Goal: Information Seeking & Learning: Check status

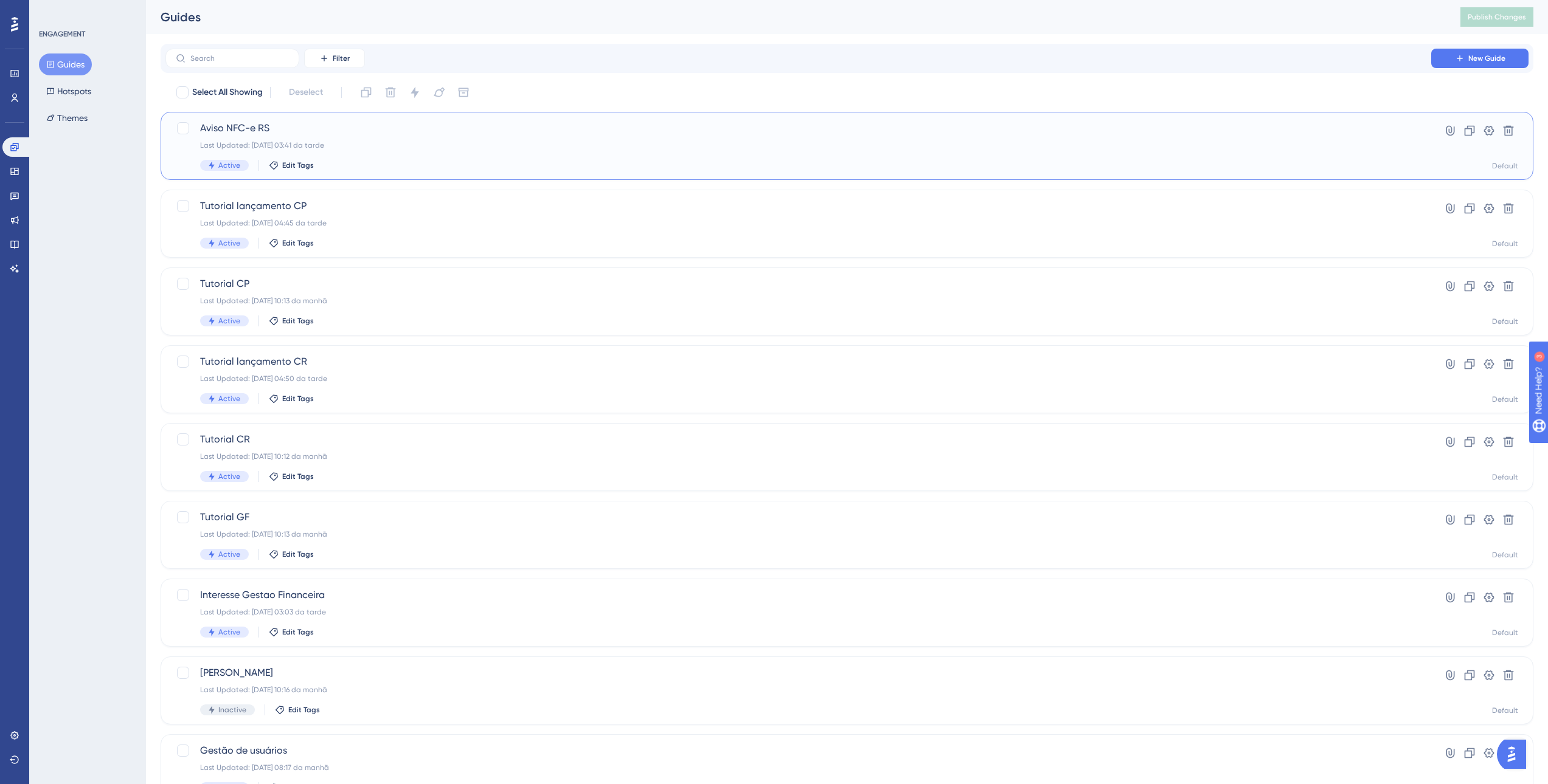
click at [406, 150] on div "Aviso NFC-e RS Last Updated: [DATE] 03:41 da tarde Active Edit Tags" at bounding box center [797, 146] width 1196 height 50
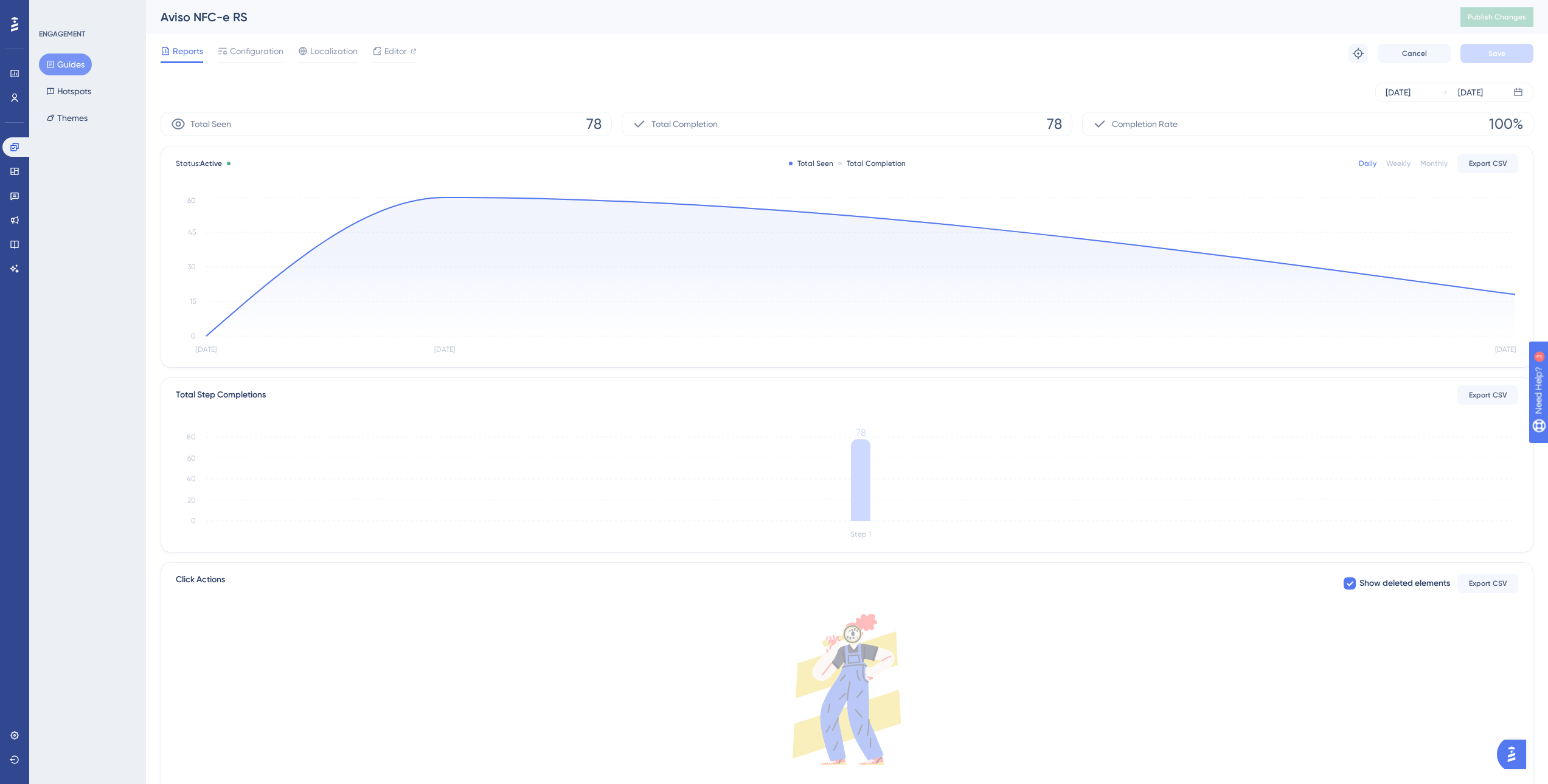
scroll to position [64, 0]
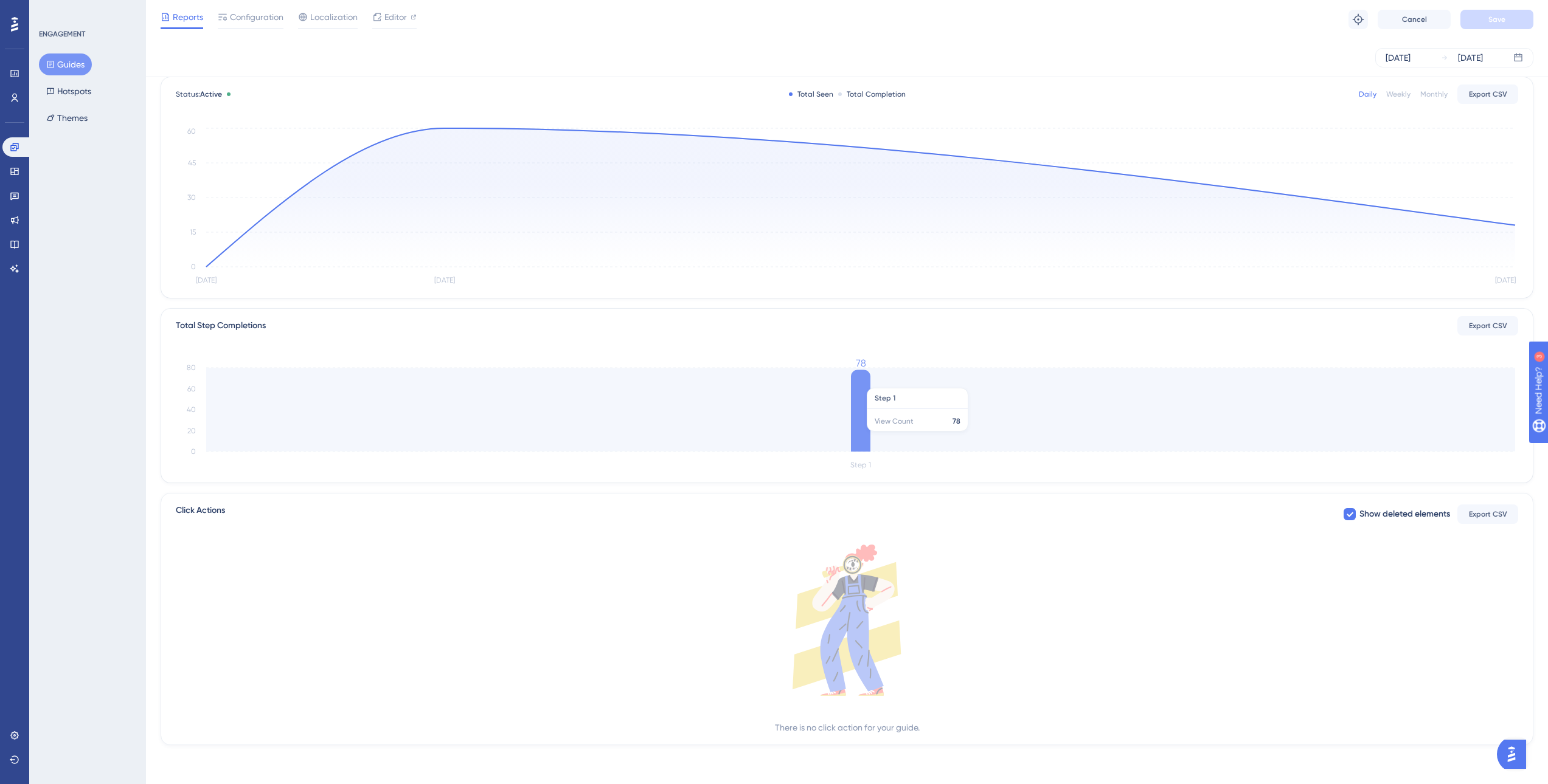
click at [878, 382] on icon "Step 1 0 20 40 60 80 78" at bounding box center [847, 415] width 1342 height 117
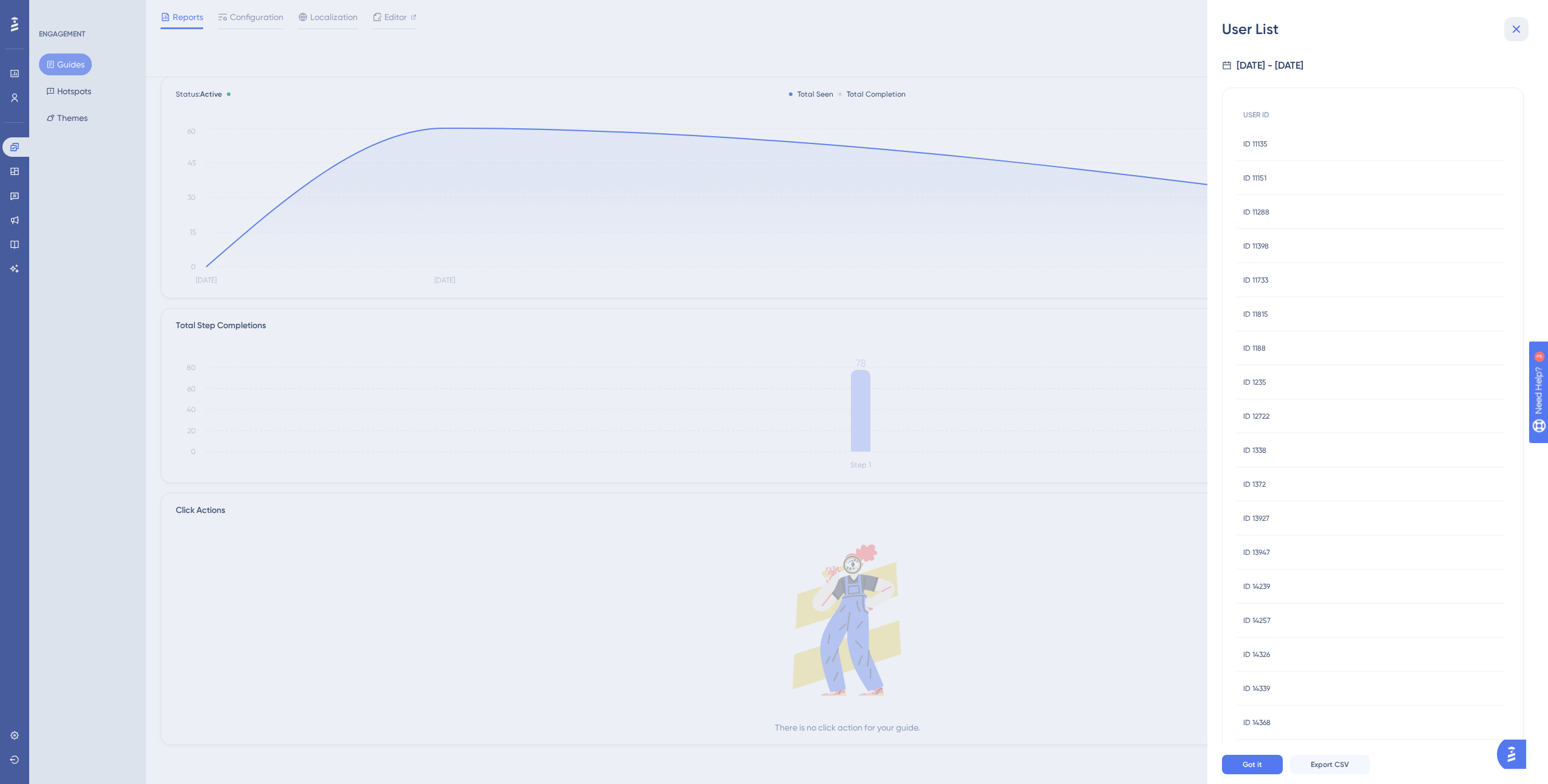
click at [1521, 17] on button at bounding box center [1515, 29] width 24 height 24
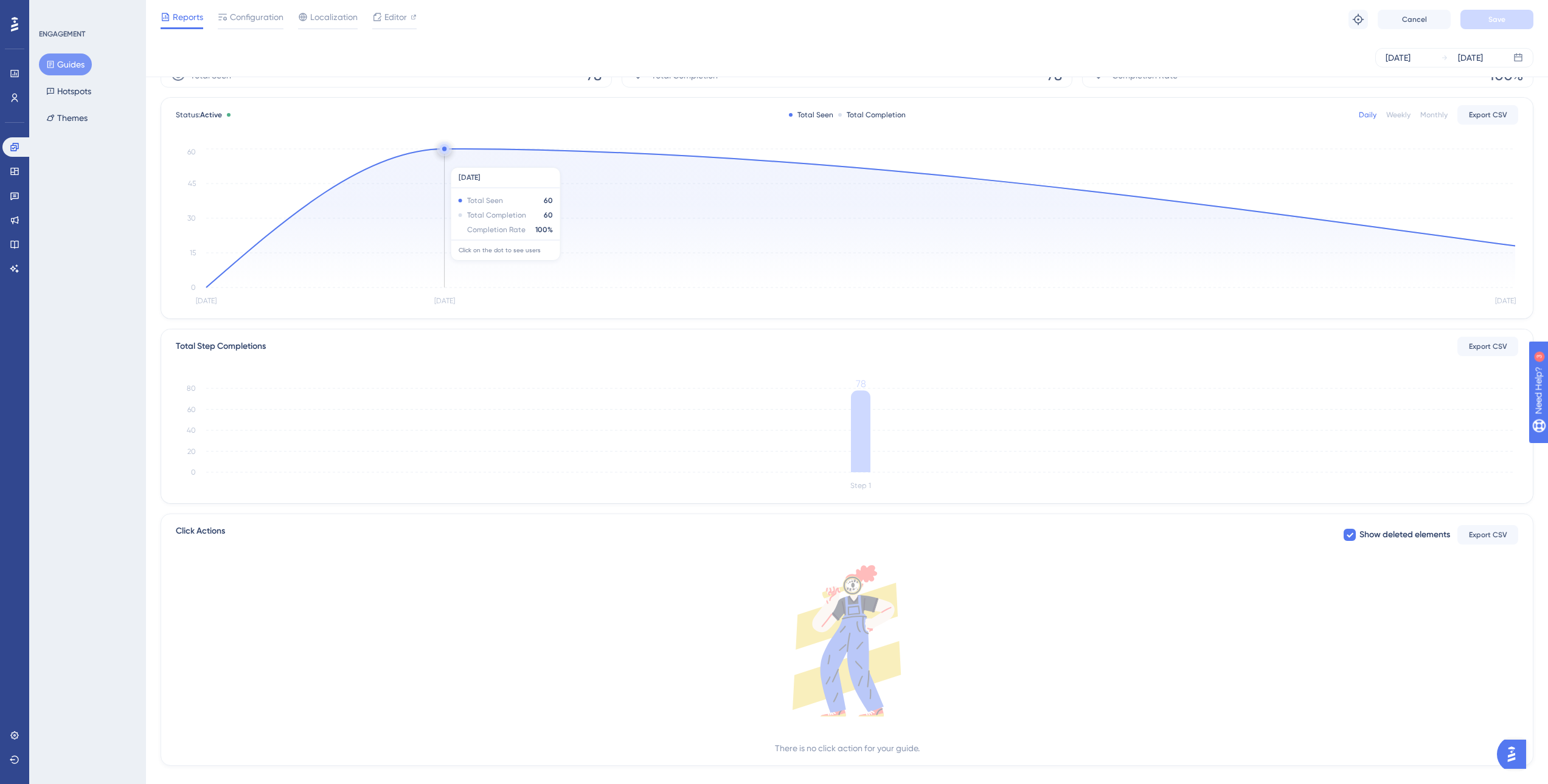
scroll to position [0, 0]
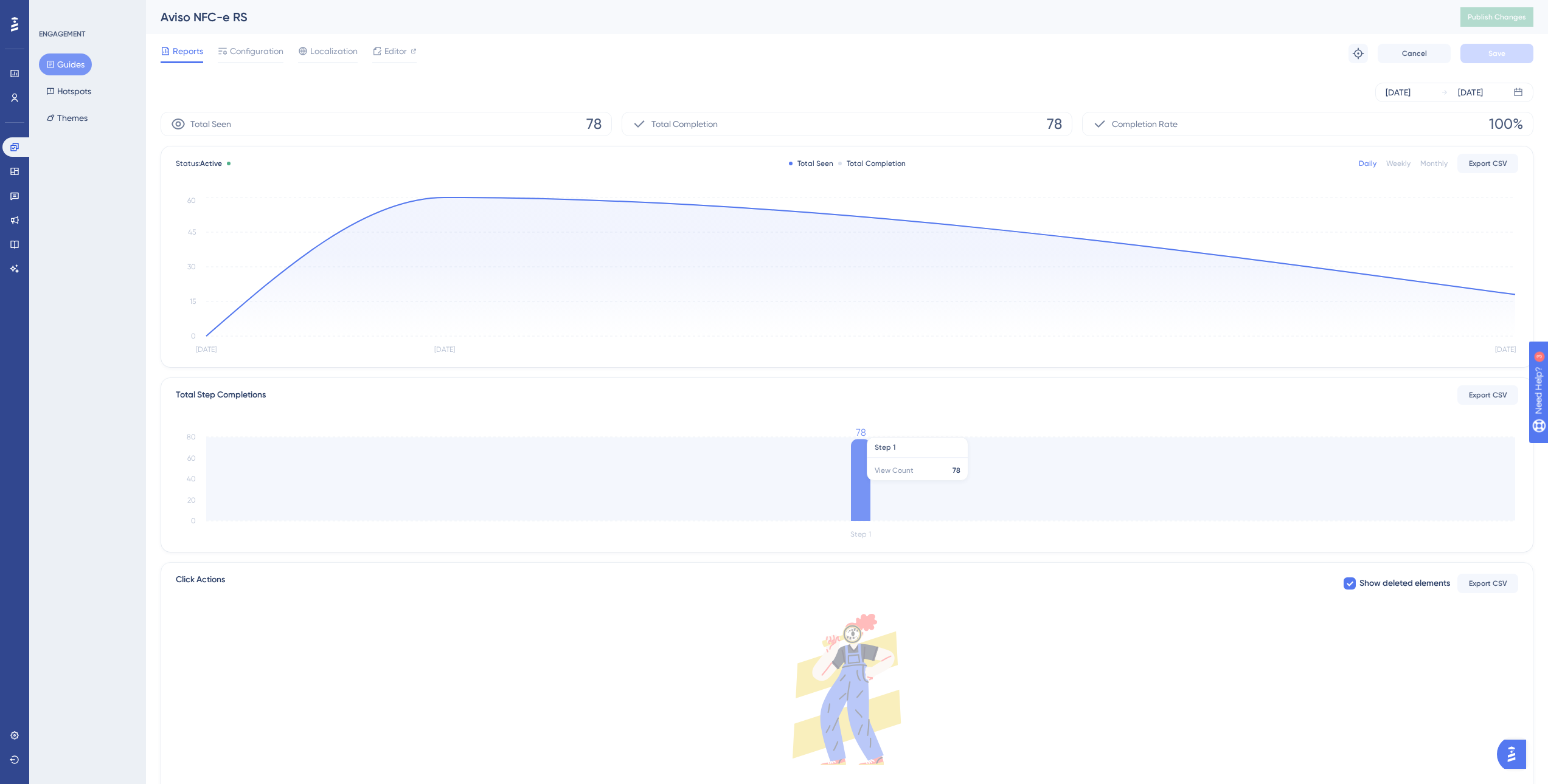
click at [875, 474] on icon "Step 1 0 20 40 60 80 78" at bounding box center [847, 484] width 1342 height 117
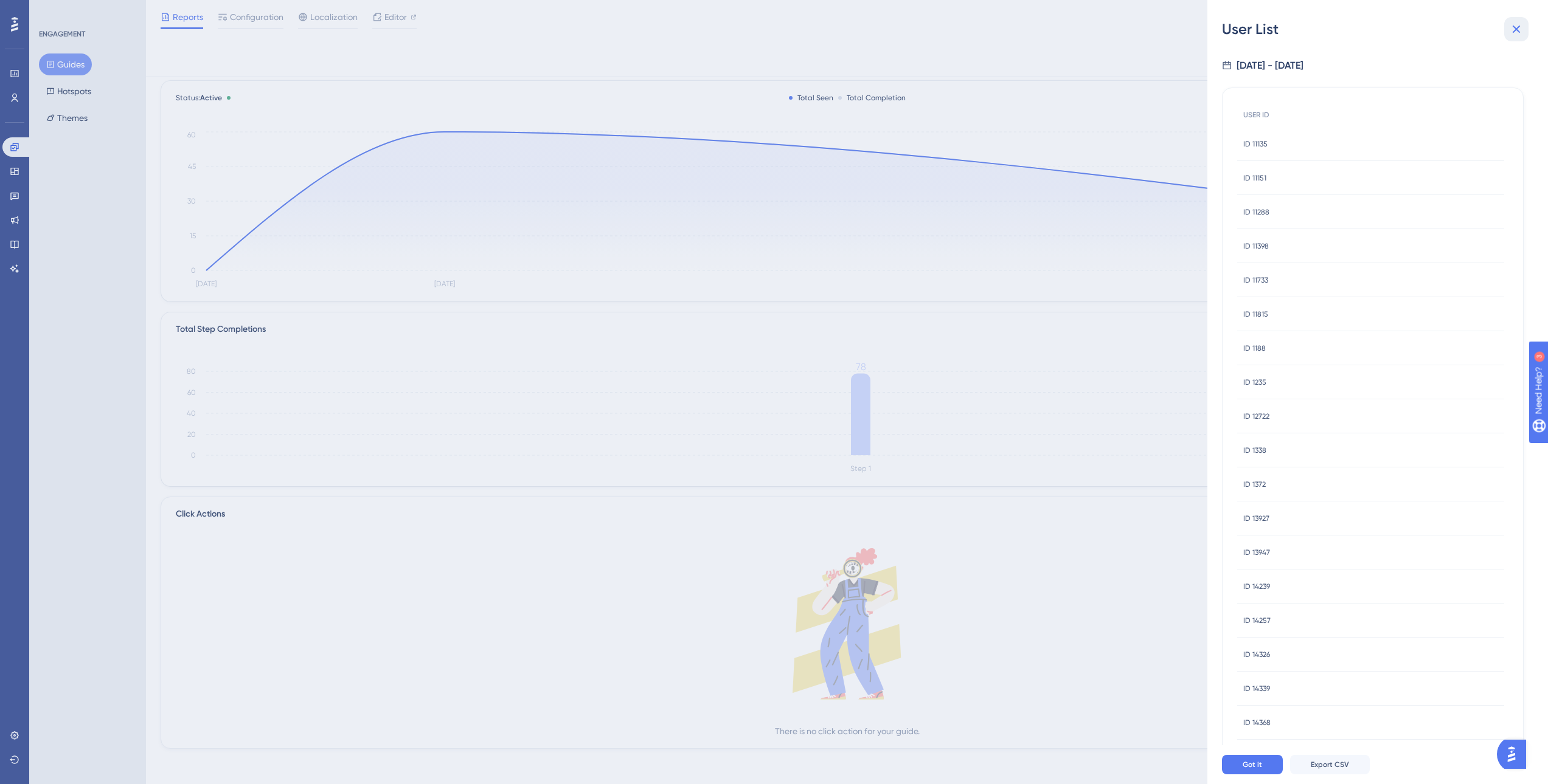
click at [1512, 31] on icon at bounding box center [1515, 29] width 15 height 15
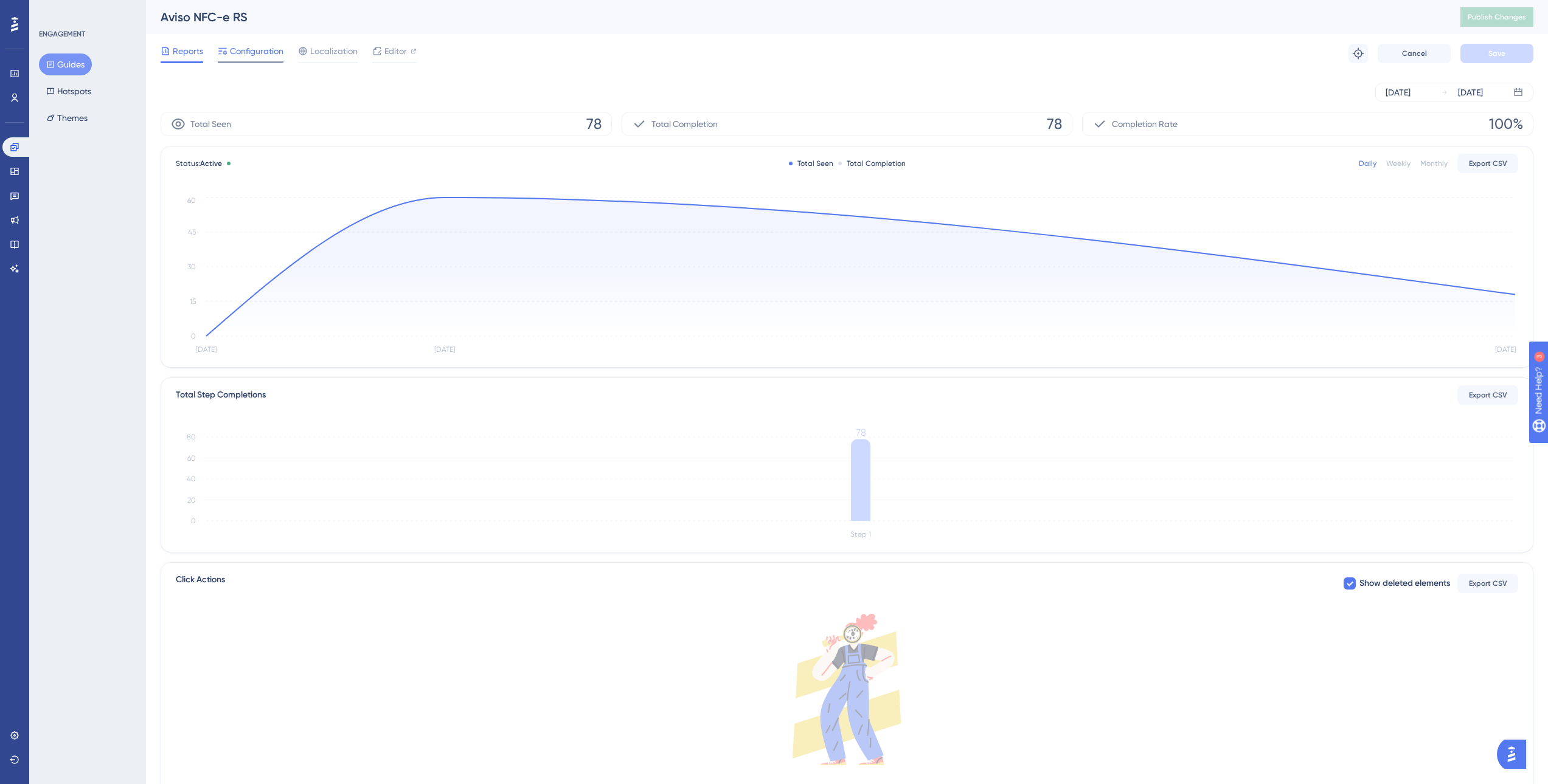
click at [243, 55] on span "Configuration" at bounding box center [256, 51] width 53 height 15
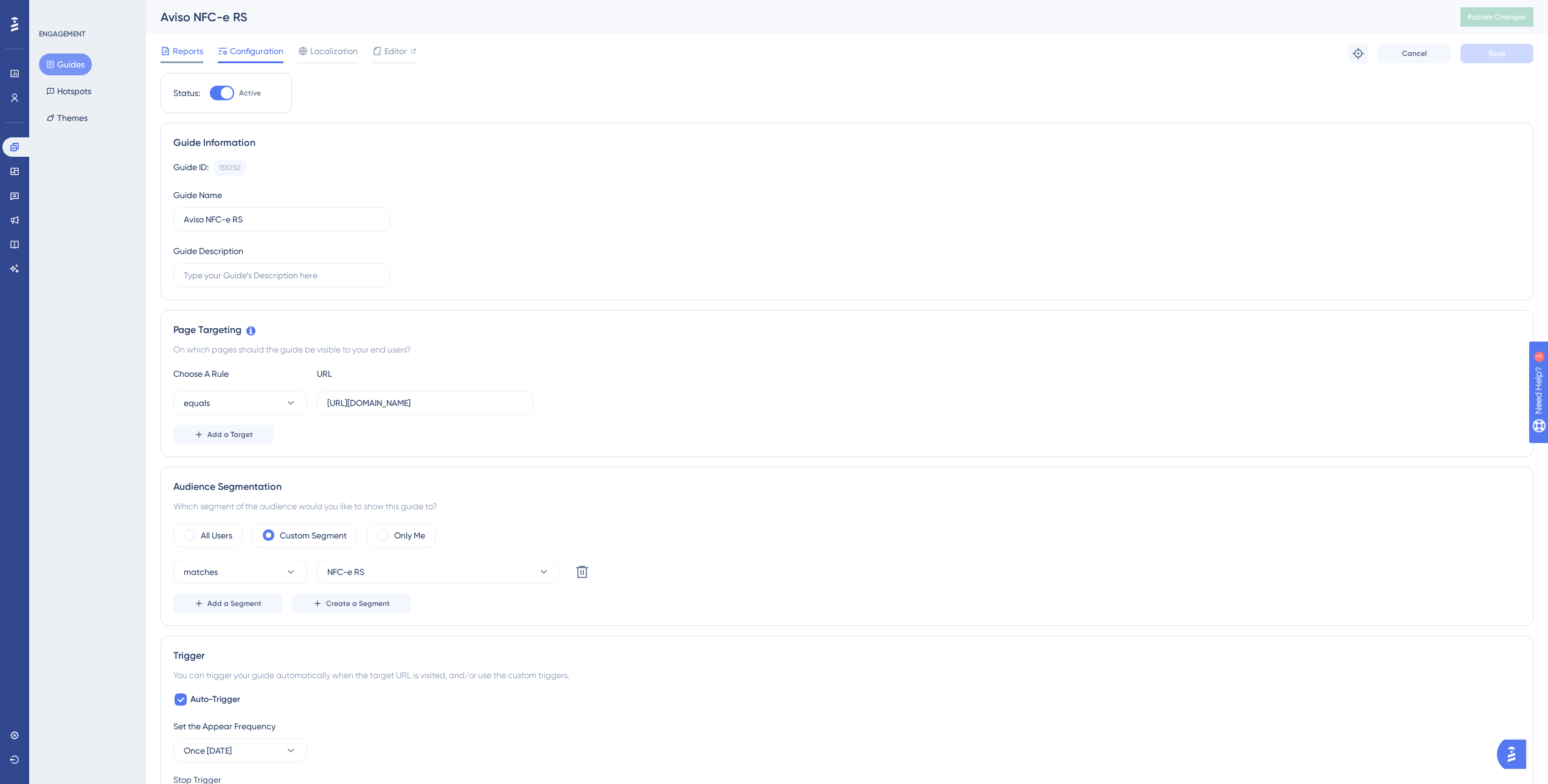
click at [174, 47] on span "Reports" at bounding box center [187, 51] width 30 height 15
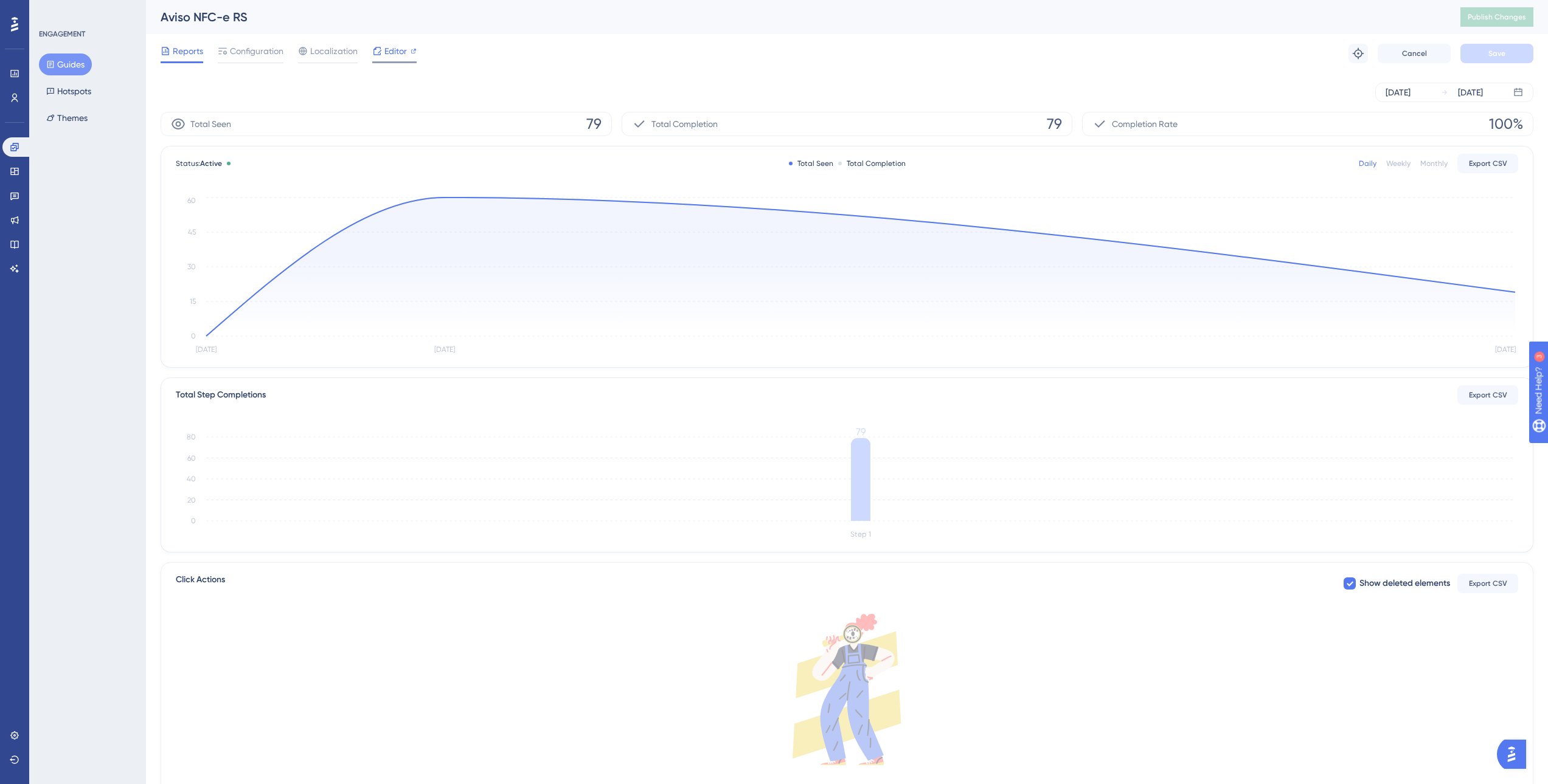
click at [382, 56] on div "Editor" at bounding box center [394, 51] width 45 height 15
click at [53, 63] on icon at bounding box center [51, 64] width 7 height 8
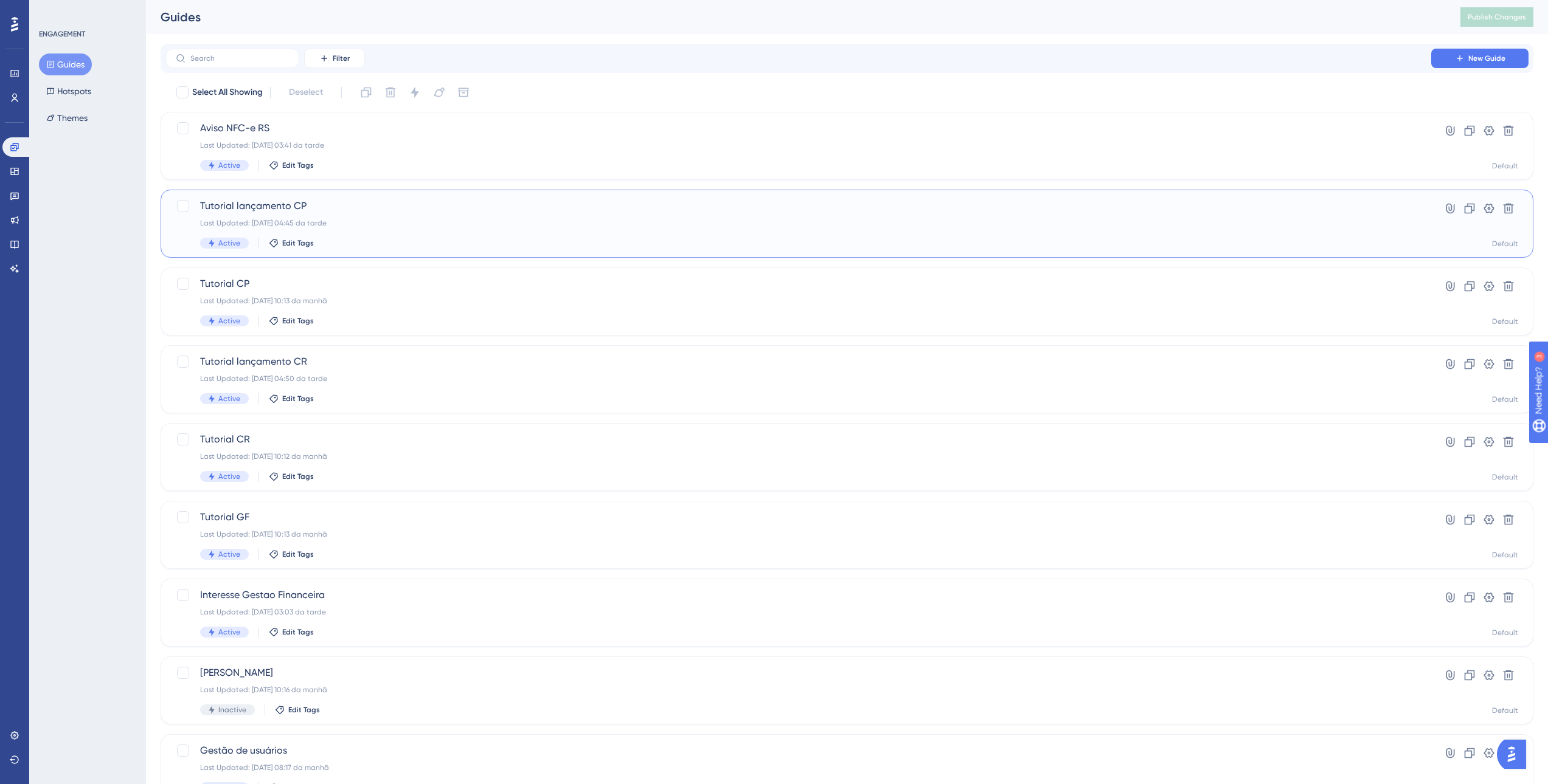
click at [397, 201] on span "Tutorial lançamento CP" at bounding box center [797, 206] width 1196 height 15
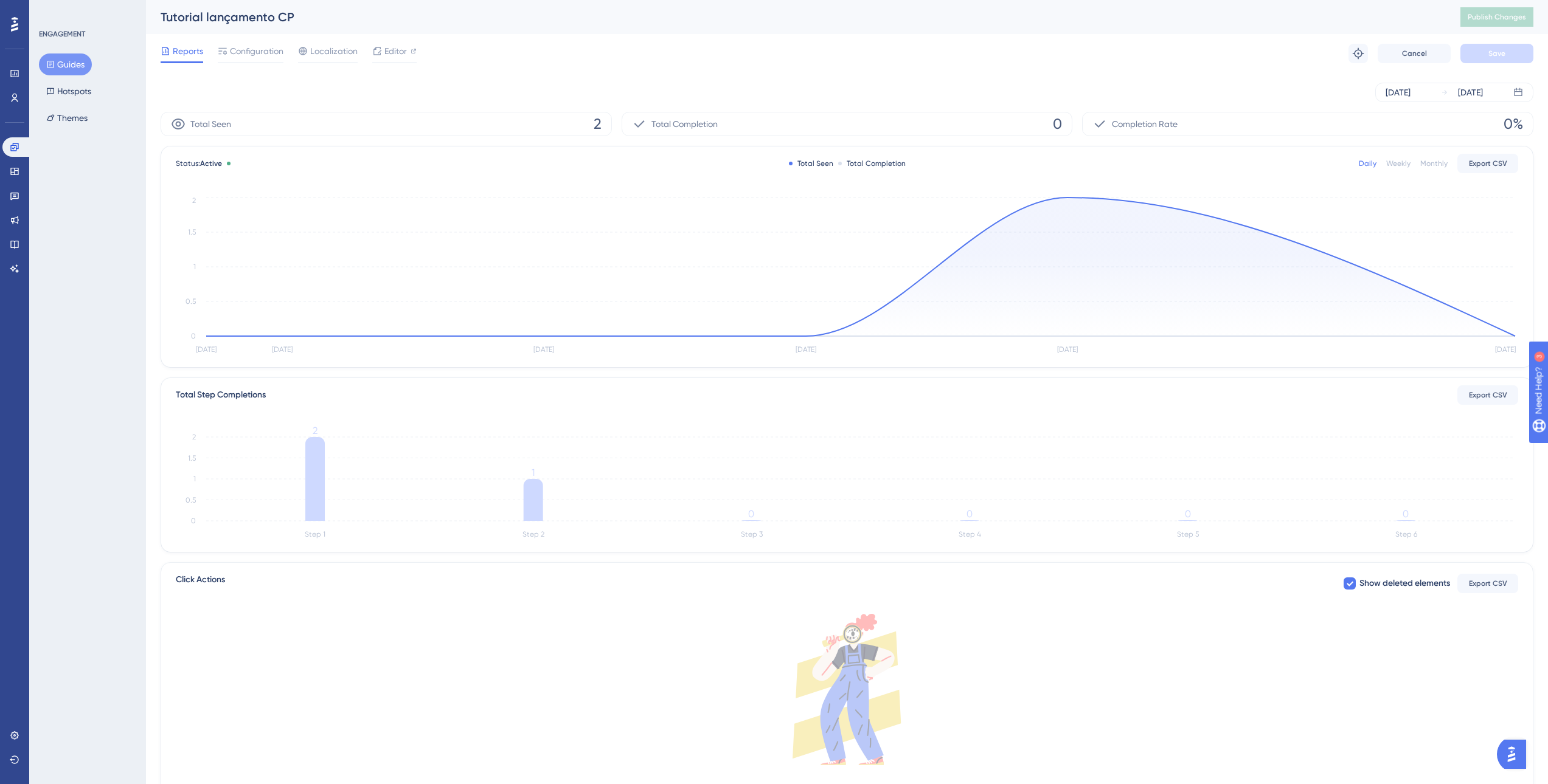
click at [77, 60] on button "Guides" at bounding box center [65, 64] width 53 height 22
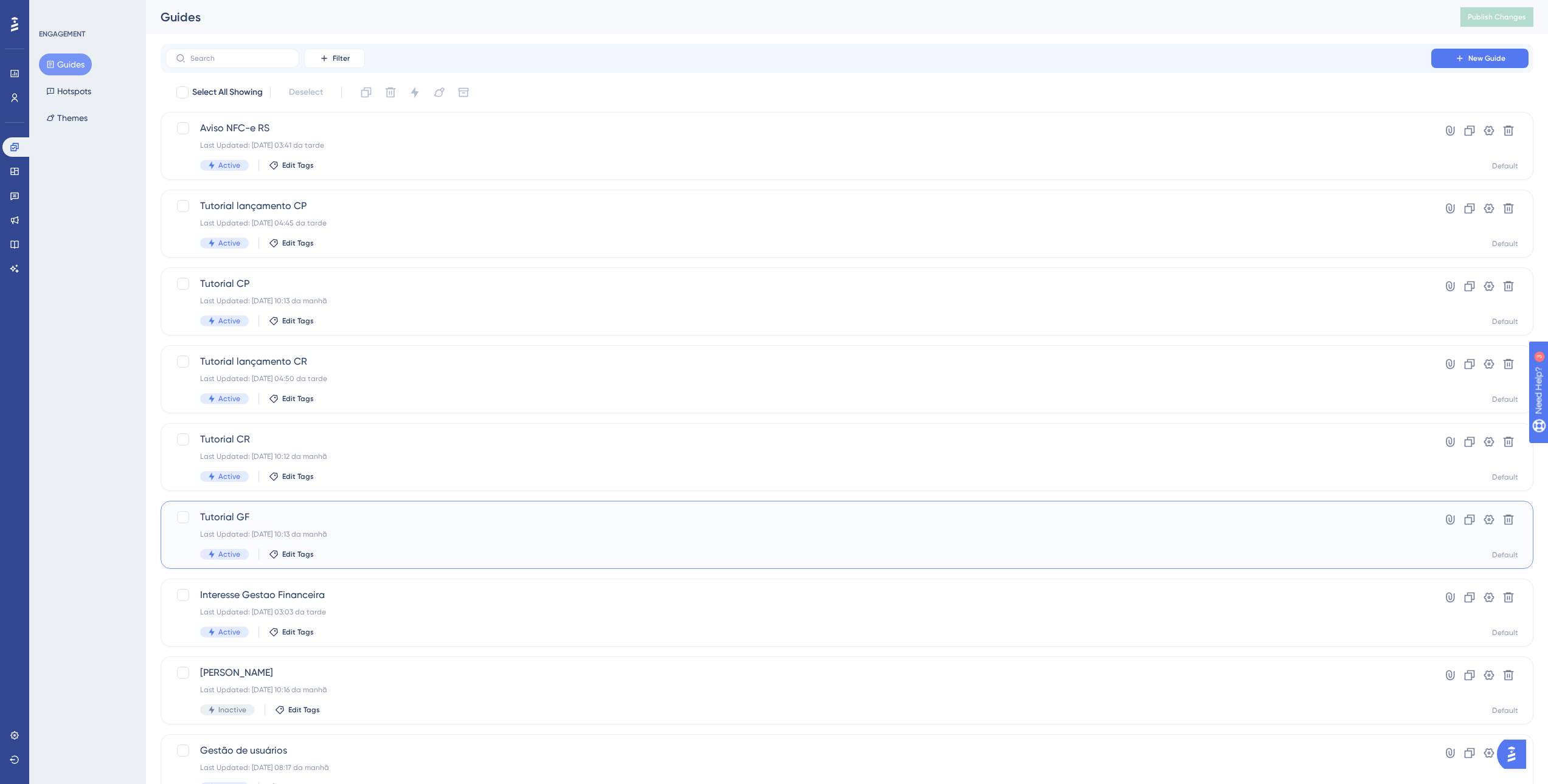
click at [330, 512] on span "Tutorial GF" at bounding box center [797, 517] width 1196 height 15
click at [375, 439] on span "Tutorial CR" at bounding box center [797, 439] width 1196 height 15
click at [403, 224] on div "Last Updated: [DATE] 04:45 da tarde" at bounding box center [797, 223] width 1196 height 9
click at [365, 547] on div "Tutorial GF Last Updated: [DATE] 10:13 da manhã Active Edit Tags" at bounding box center [797, 535] width 1196 height 50
